Goal: Information Seeking & Learning: Learn about a topic

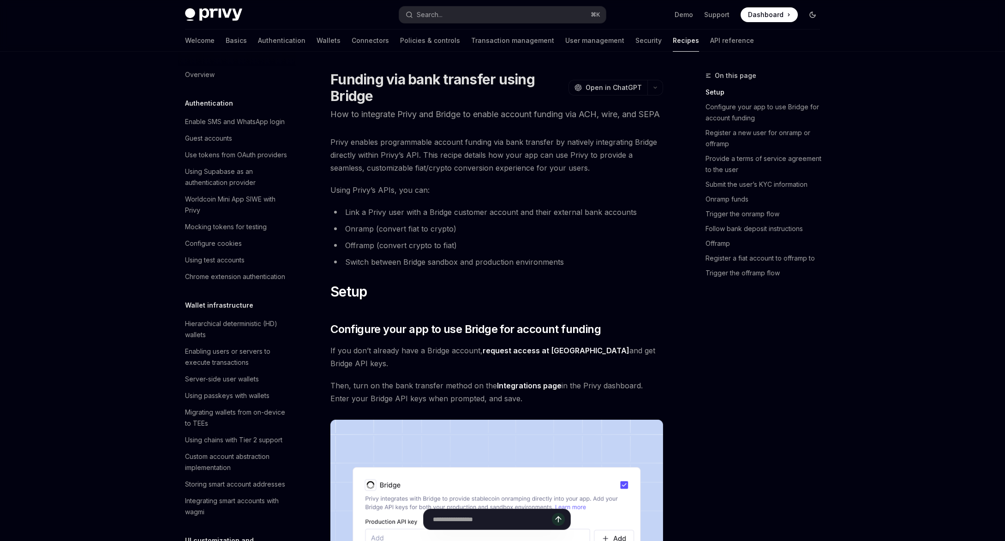
click at [815, 16] on icon "Toggle dark mode" at bounding box center [812, 14] width 7 height 7
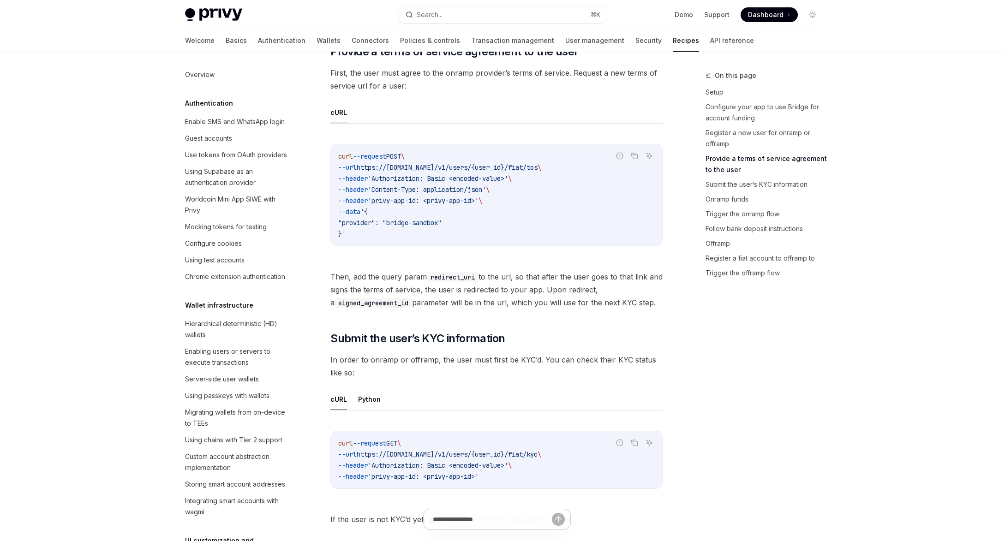
scroll to position [666, 0]
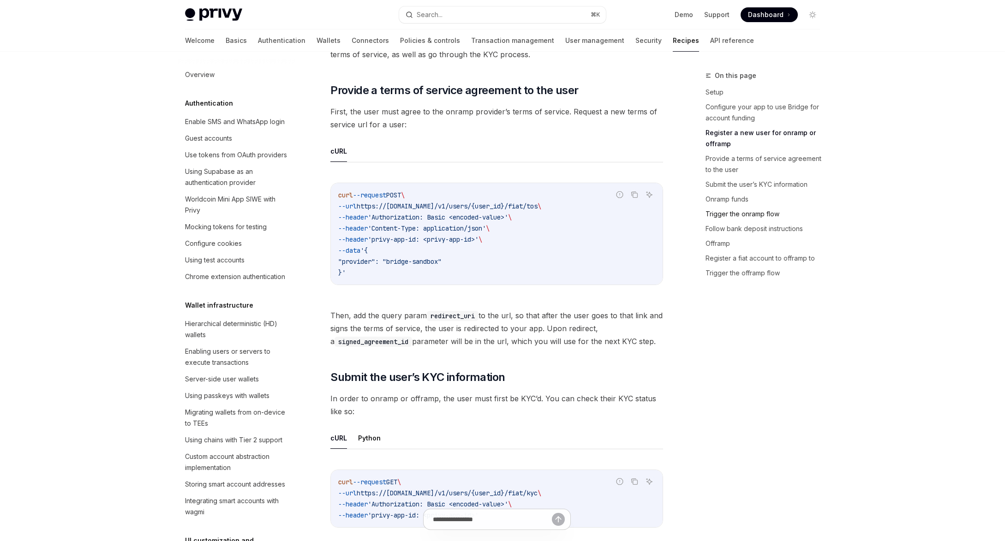
click at [737, 214] on link "Trigger the onramp flow" at bounding box center [766, 214] width 122 height 15
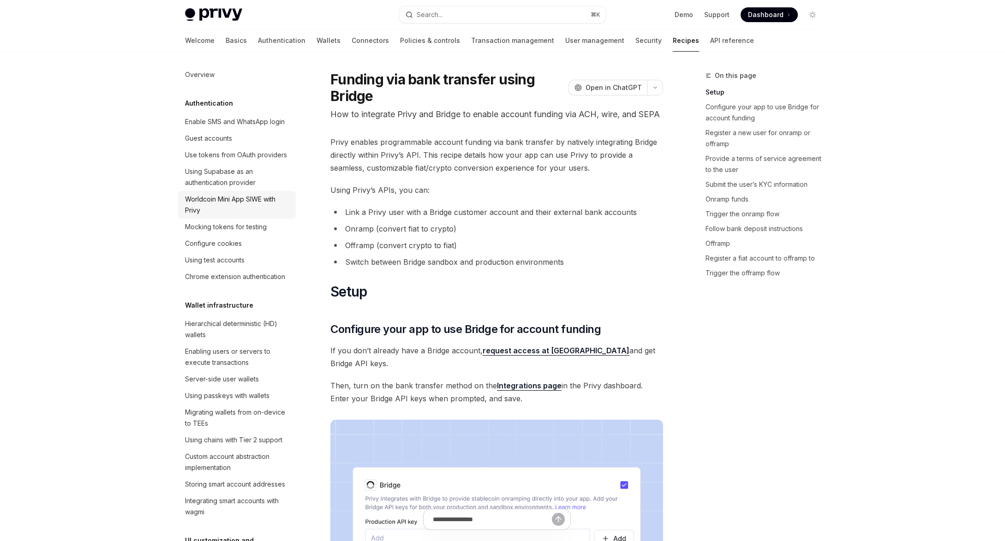
click at [214, 199] on div "Worldcoin Mini App SIWE with Privy" at bounding box center [237, 205] width 105 height 22
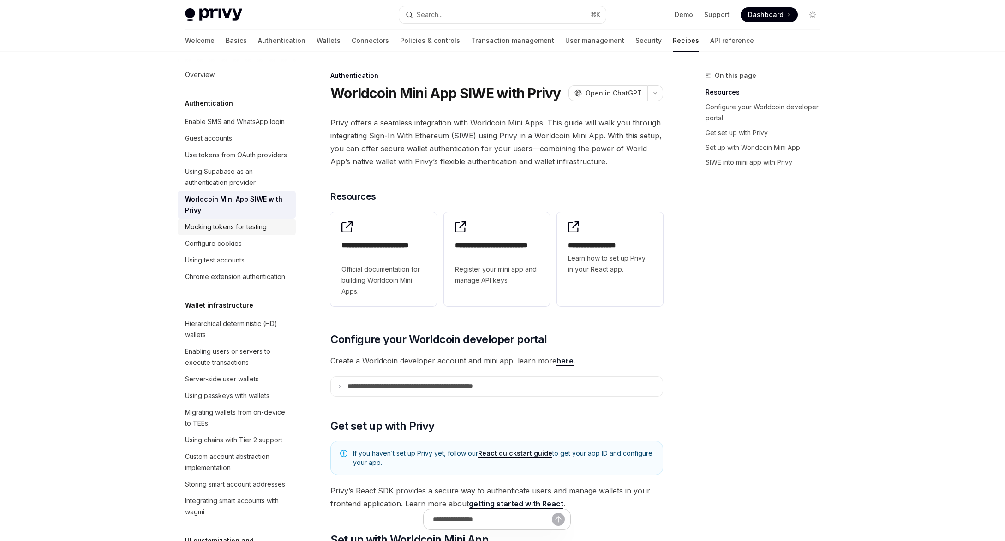
click at [215, 226] on div "Mocking tokens for testing" at bounding box center [226, 226] width 82 height 11
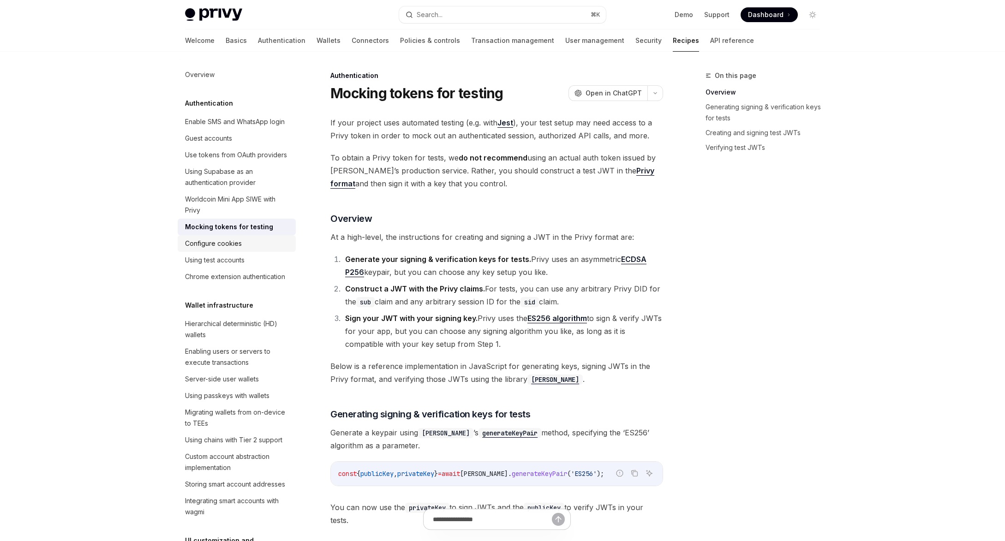
click at [214, 240] on div "Configure cookies" at bounding box center [213, 243] width 57 height 11
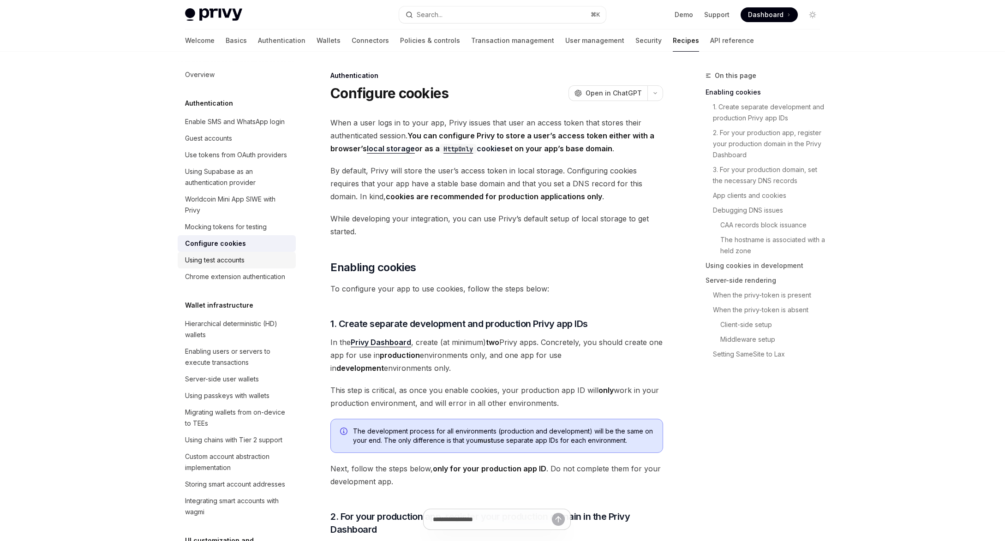
click at [214, 256] on div "Using test accounts" at bounding box center [215, 260] width 60 height 11
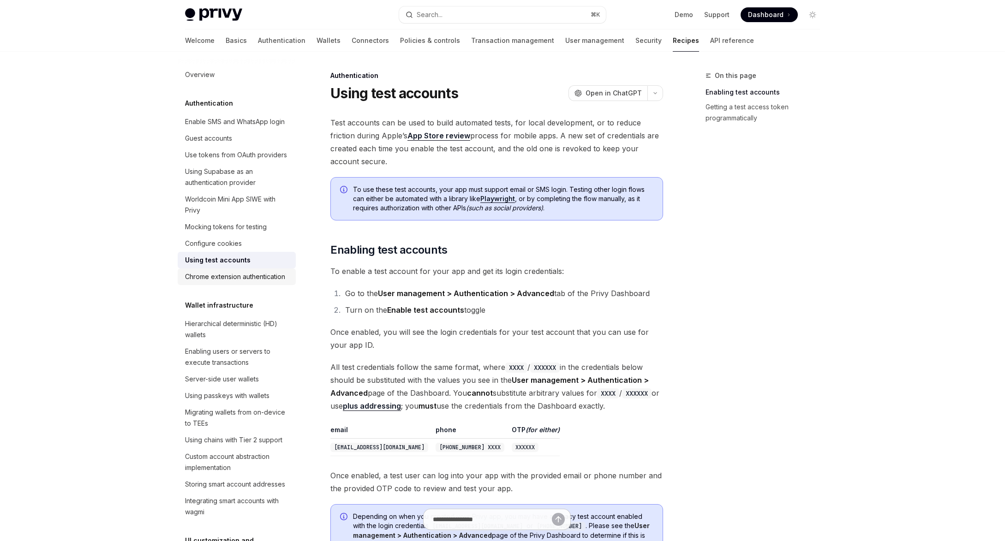
click at [214, 273] on div "Chrome extension authentication" at bounding box center [235, 276] width 100 height 11
type textarea "*"
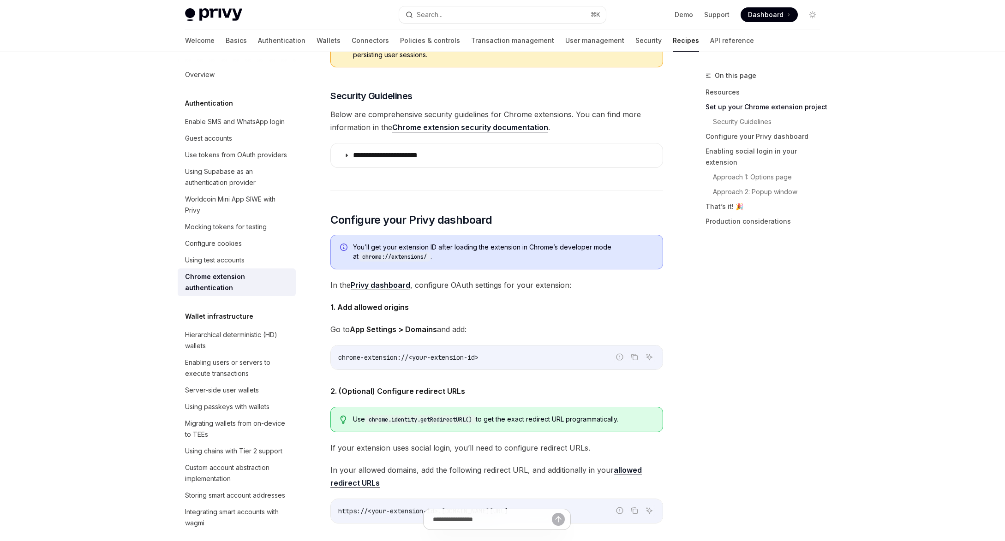
scroll to position [641, 0]
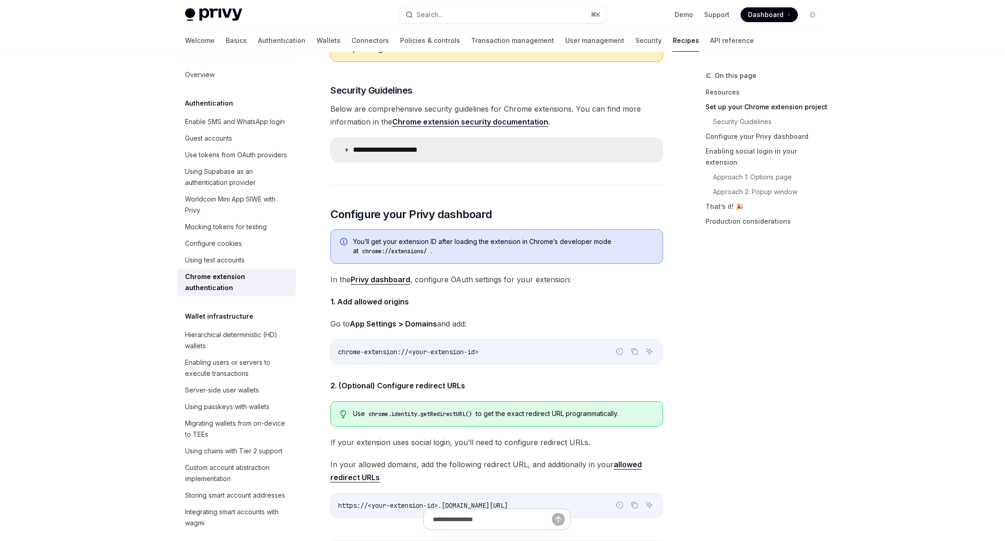
click at [342, 152] on summary "**********" at bounding box center [497, 150] width 332 height 24
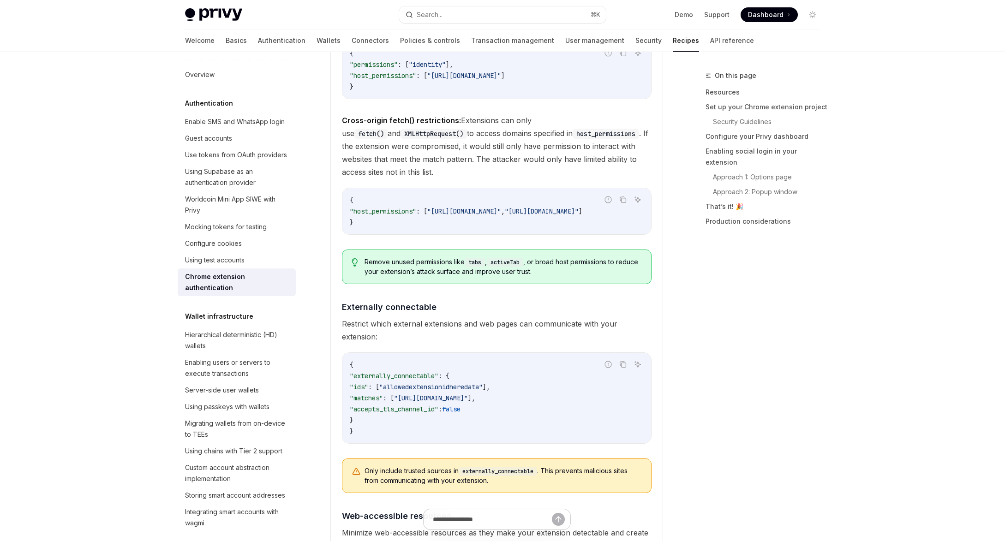
click at [704, 315] on div "On this page Resources Set up your Chrome extension project Security Guidelines…" at bounding box center [757, 305] width 140 height 471
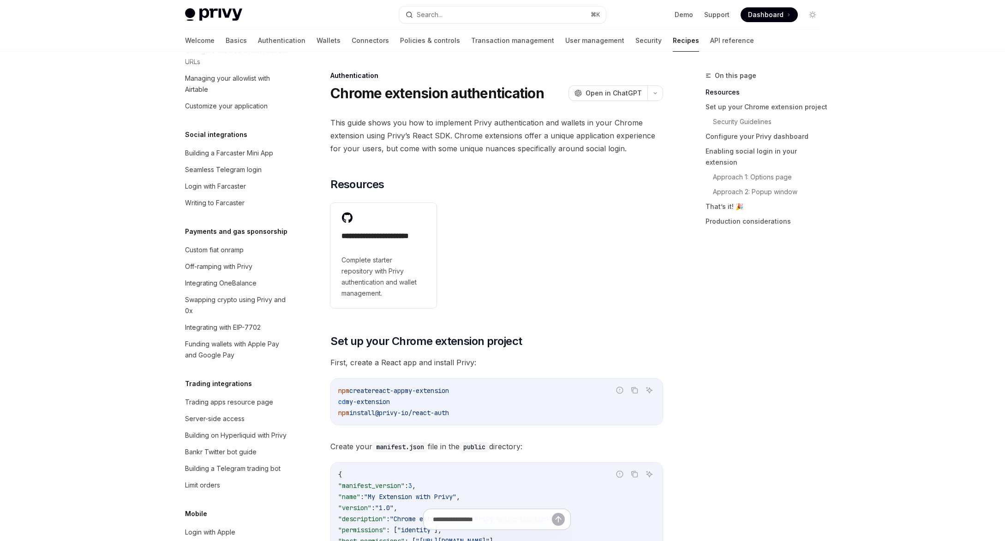
scroll to position [676, 0]
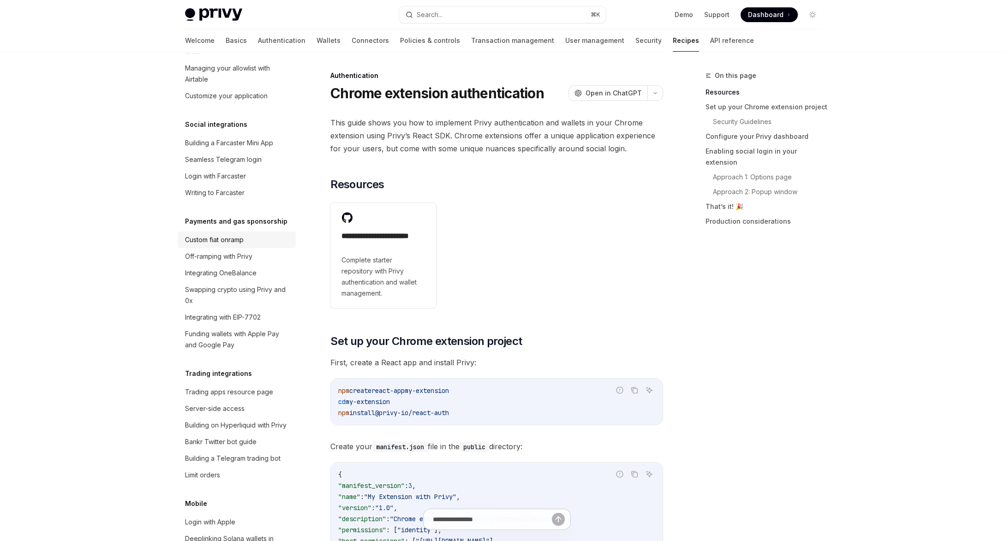
click at [233, 234] on div "Custom fiat onramp" at bounding box center [214, 239] width 59 height 11
click at [236, 251] on div "Off-ramping with Privy" at bounding box center [218, 256] width 67 height 11
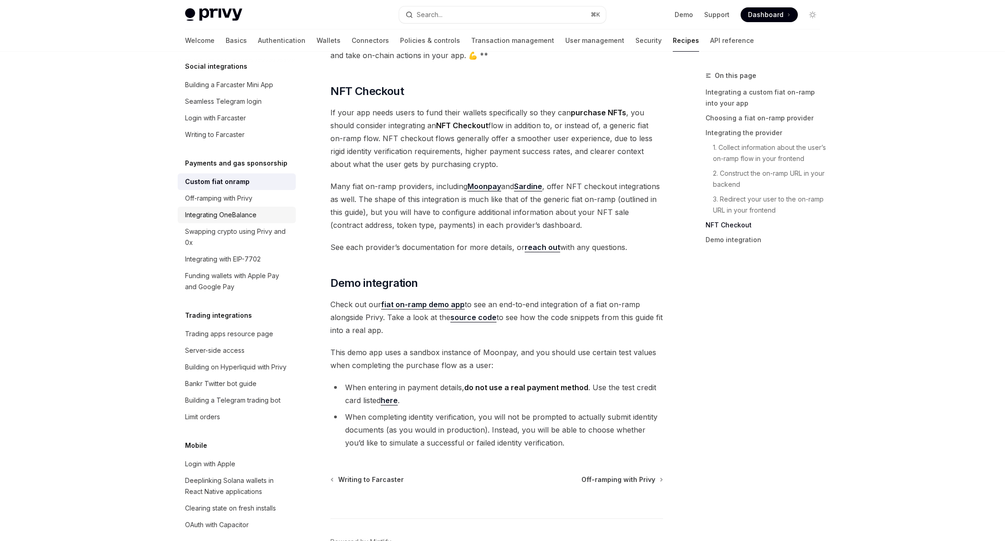
scroll to position [728, 0]
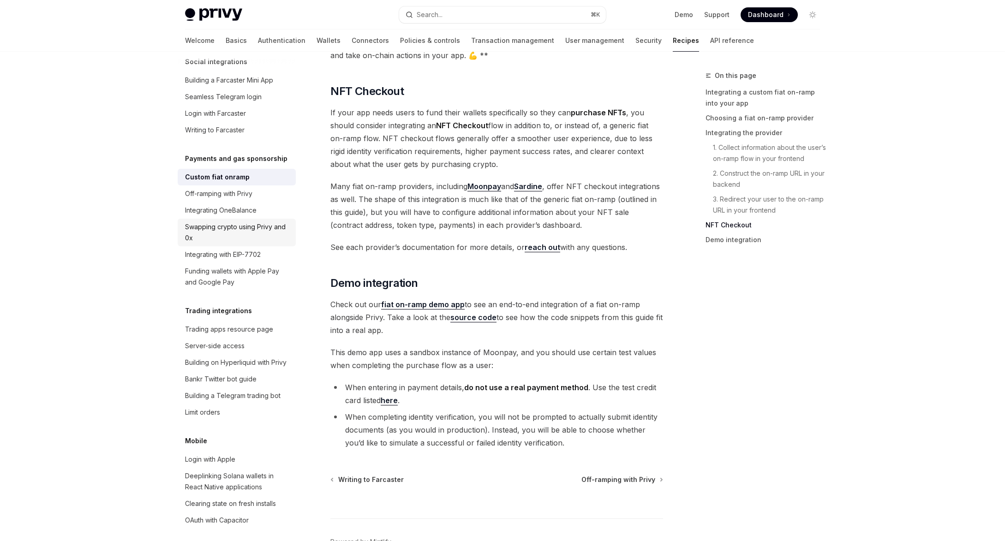
click at [234, 221] on div "Swapping crypto using Privy and 0x" at bounding box center [237, 232] width 105 height 22
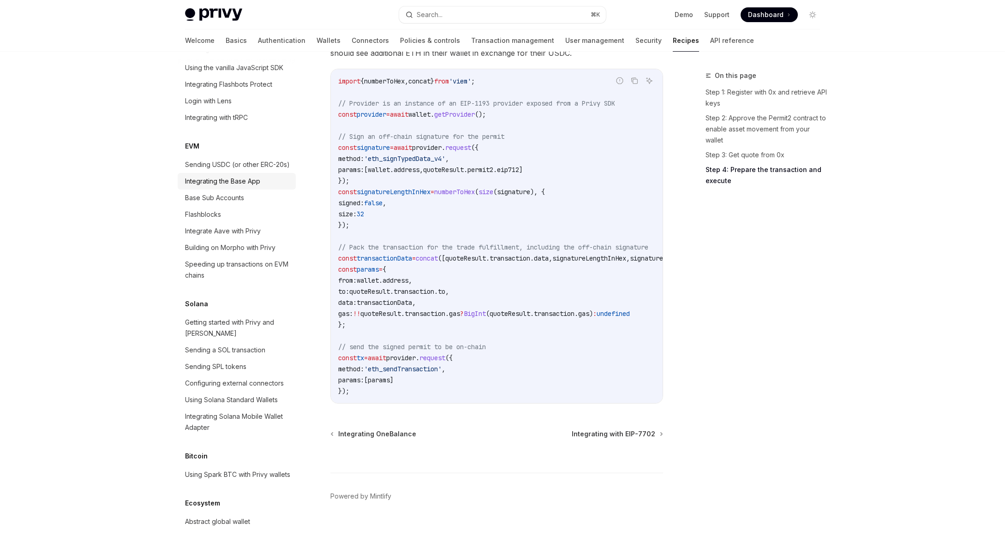
scroll to position [1235, 0]
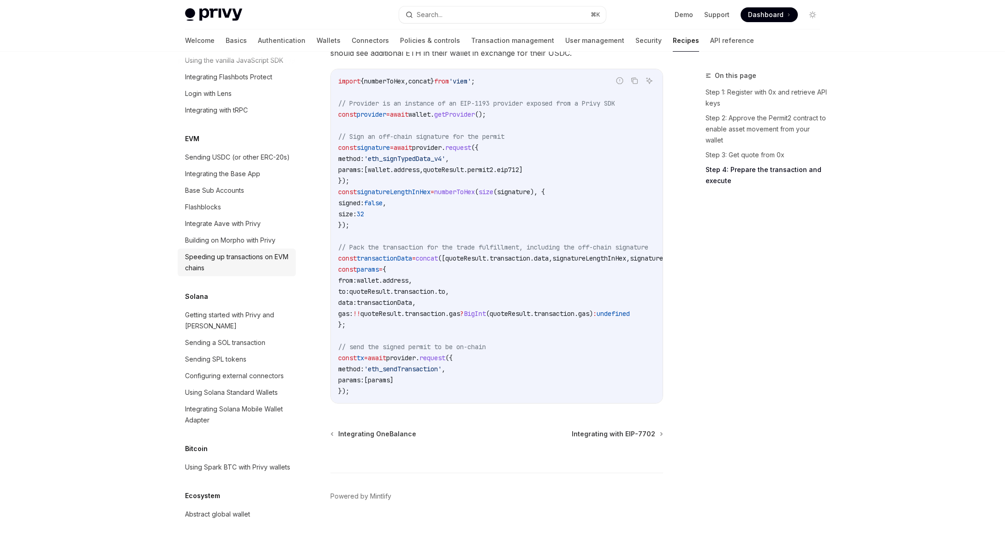
click at [242, 251] on div "Speeding up transactions on EVM chains" at bounding box center [237, 262] width 105 height 22
type textarea "*"
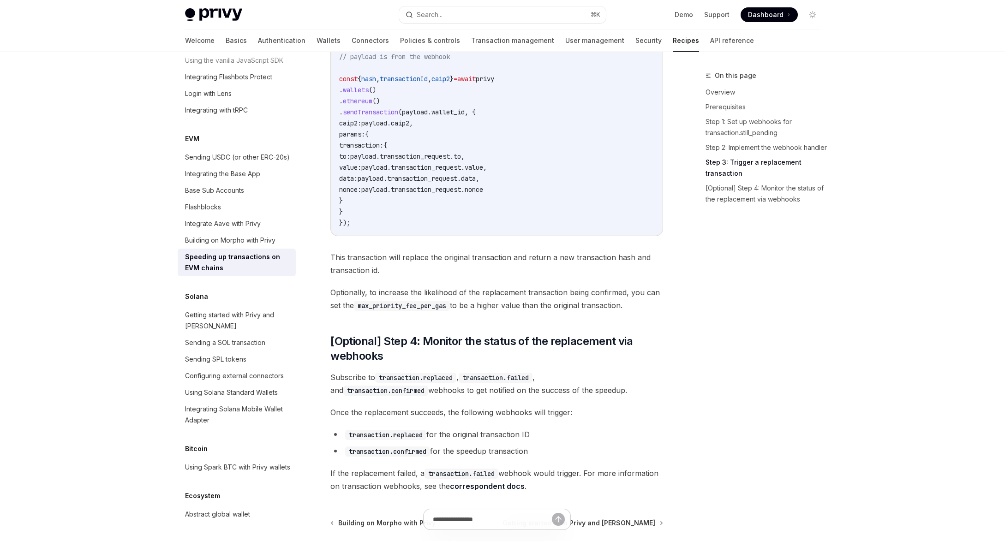
scroll to position [919, 0]
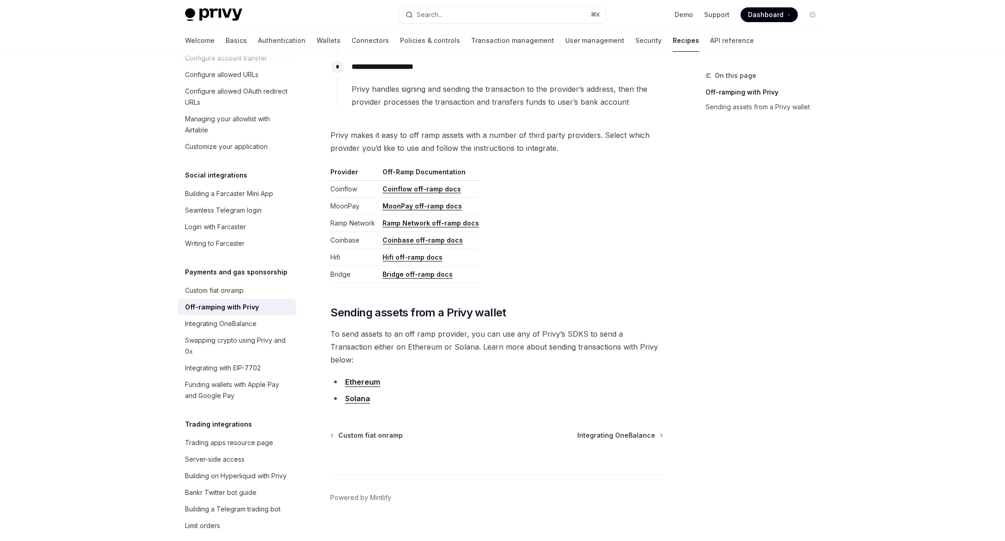
scroll to position [362, 0]
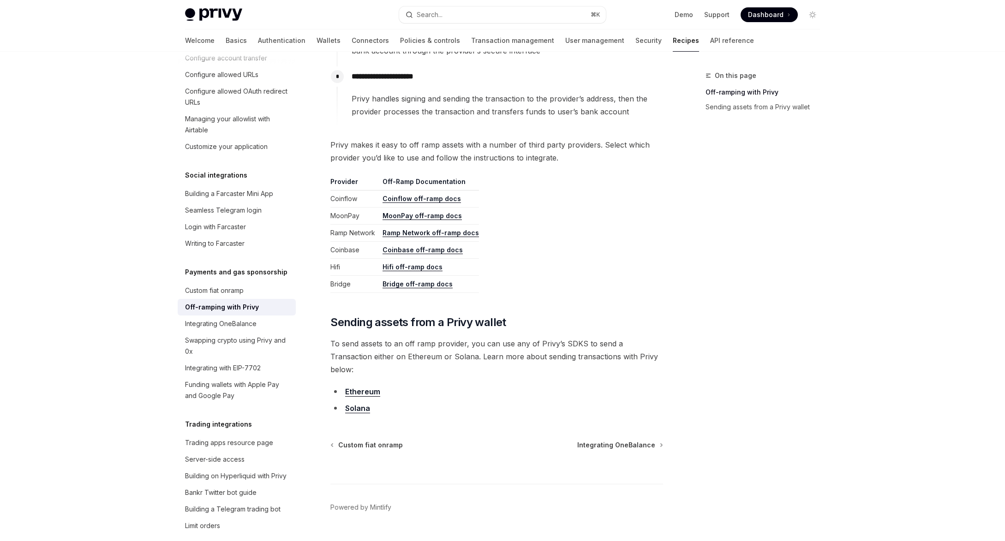
click at [439, 248] on link "Coinbase off-ramp docs" at bounding box center [422, 250] width 80 height 8
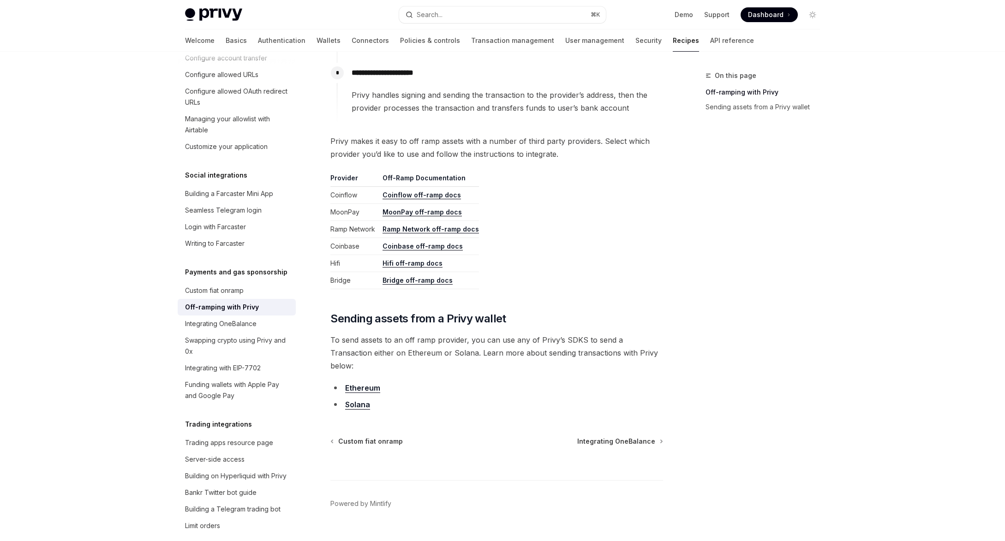
scroll to position [361, 0]
